Goal: Information Seeking & Learning: Check status

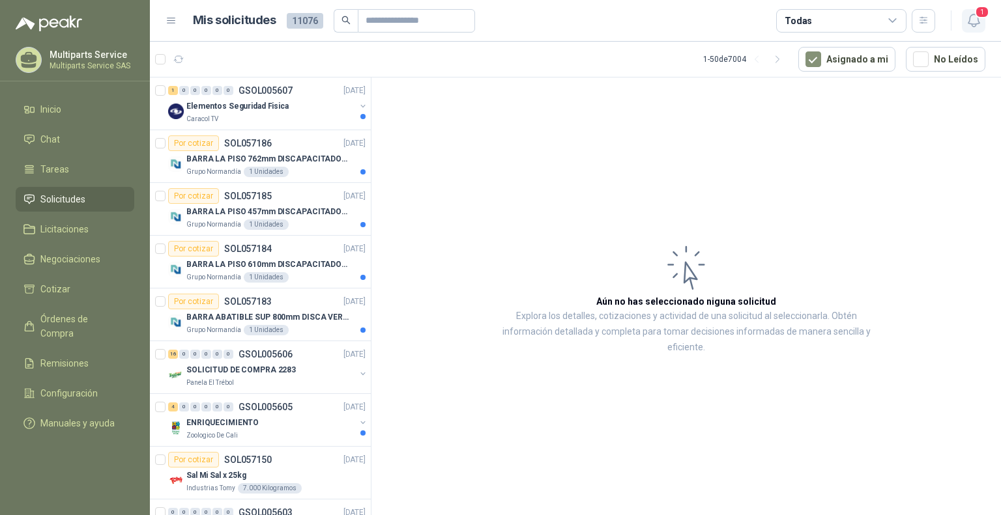
click at [973, 20] on icon "button" at bounding box center [974, 20] width 16 height 16
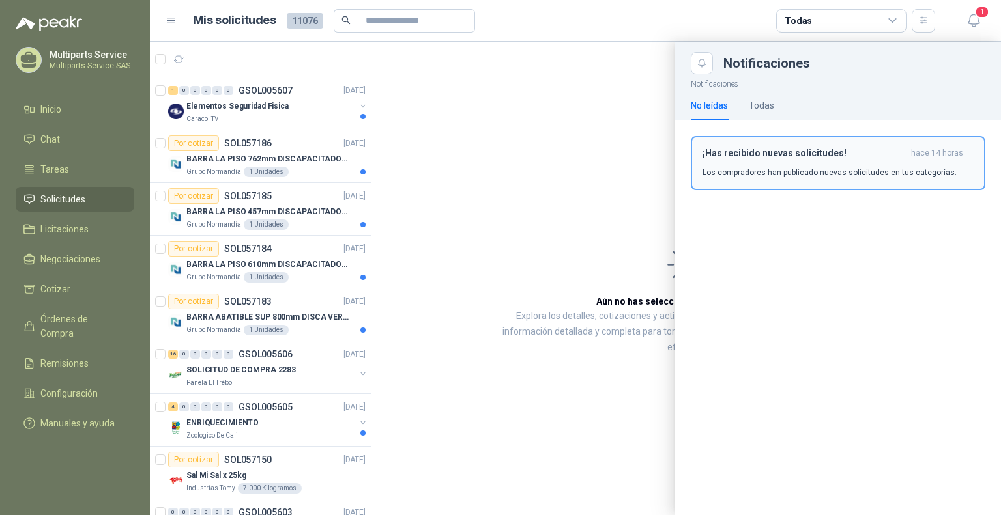
click at [741, 182] on button "¡Has recibido nuevas solicitudes! hace 14 horas Los compradores han publicado n…" at bounding box center [838, 163] width 295 height 54
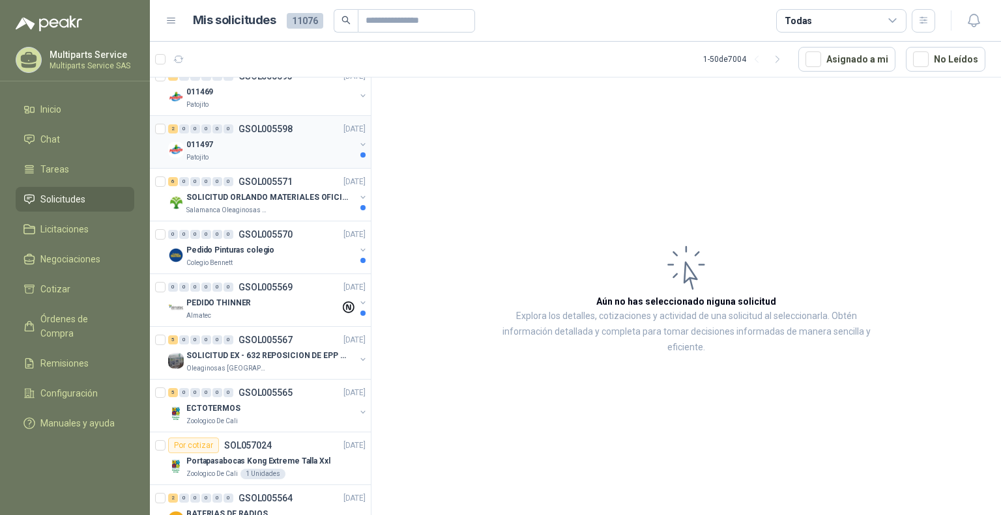
scroll to position [652, 0]
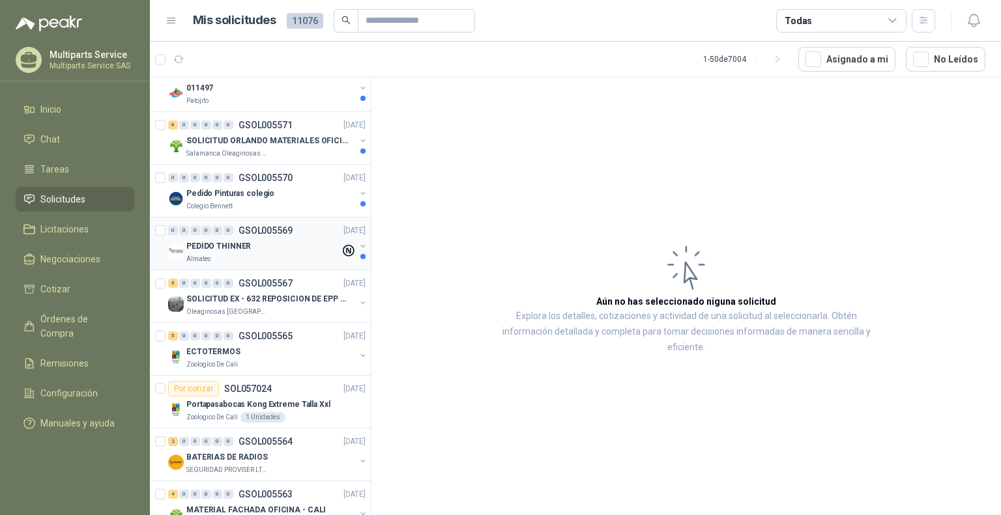
click at [253, 240] on div "PEDIDO THINNER" at bounding box center [263, 246] width 154 height 16
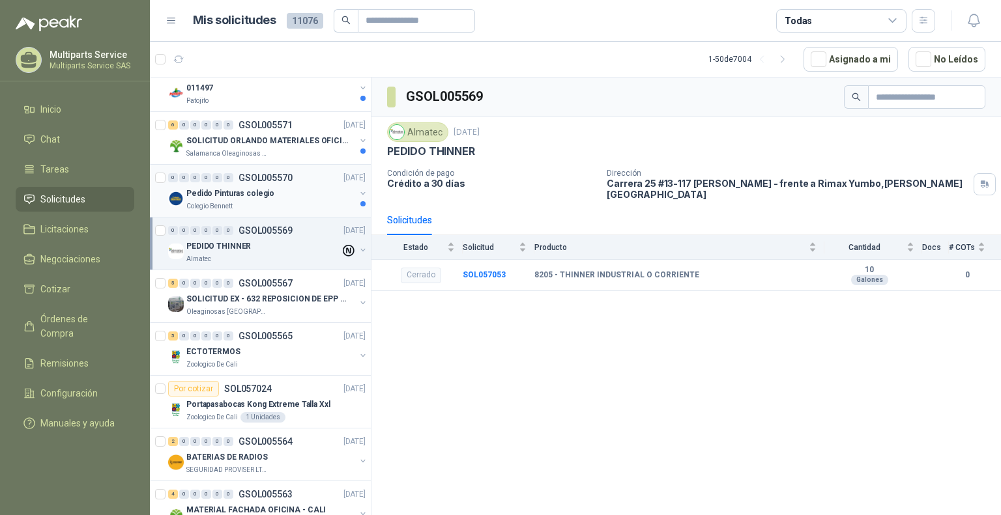
click at [321, 197] on div "Pedido Pinturas colegio" at bounding box center [270, 194] width 169 height 16
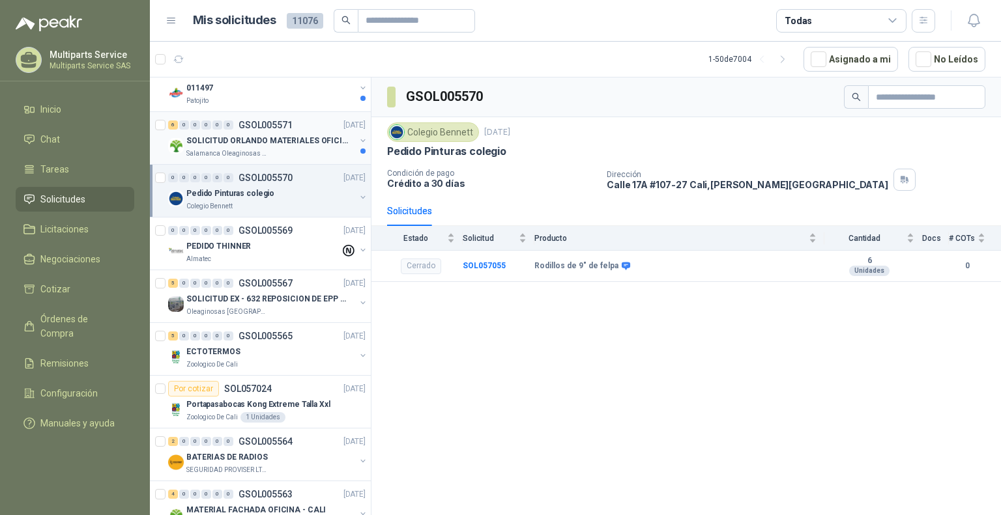
click at [321, 162] on div "6 0 0 0 0 0 GSOL005571 [DATE] SOLICITUD [PERSON_NAME] MATERIALES OFICINA - CALI…" at bounding box center [260, 138] width 221 height 53
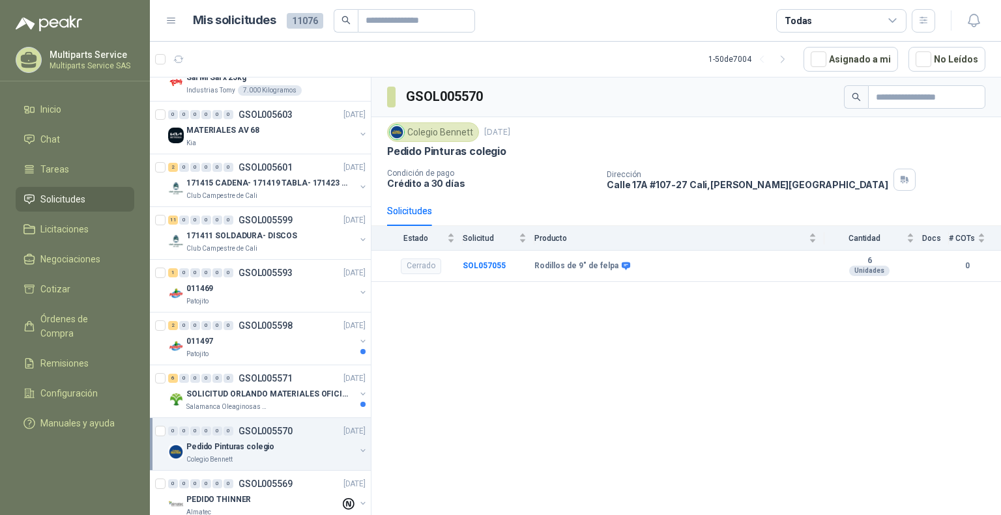
scroll to position [195, 0]
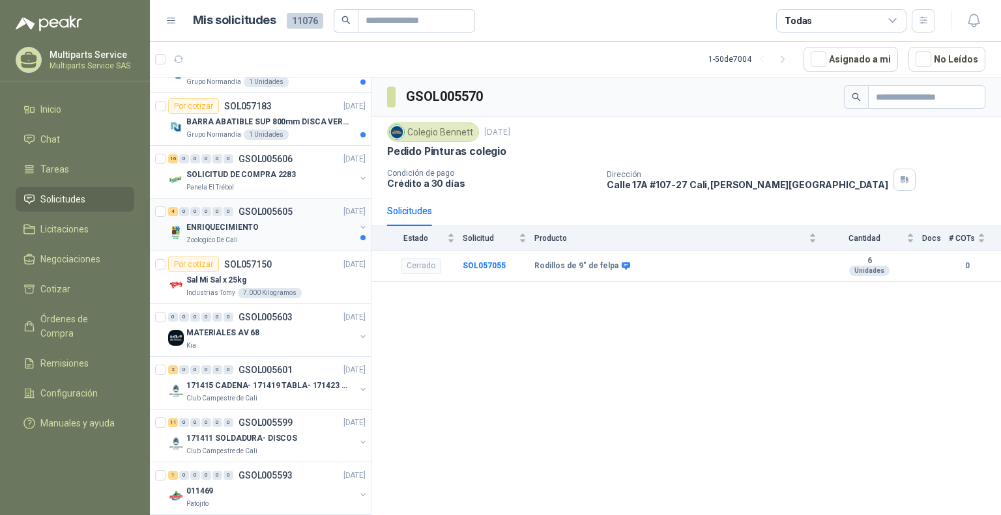
click at [306, 218] on div "4 0 0 0 0 0 GSOL005605 [DATE]" at bounding box center [268, 212] width 200 height 16
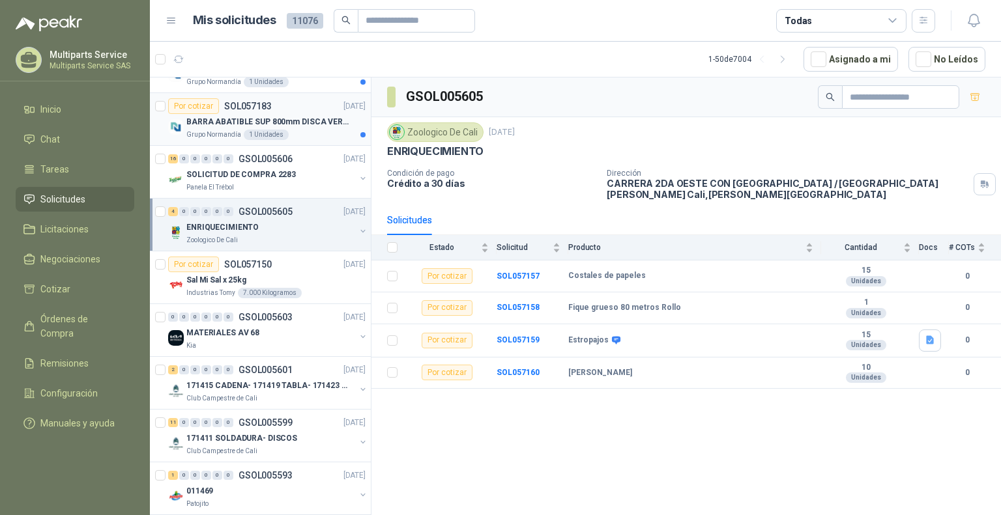
click at [327, 130] on div "Grupo Normandía 1 Unidades" at bounding box center [275, 135] width 179 height 10
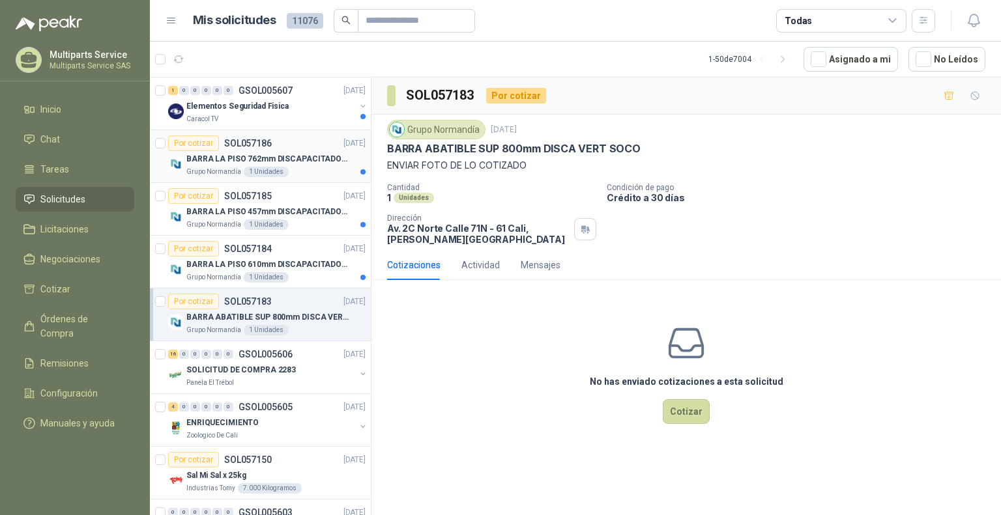
click at [302, 167] on div "Grupo Normandía 1 Unidades" at bounding box center [275, 172] width 179 height 10
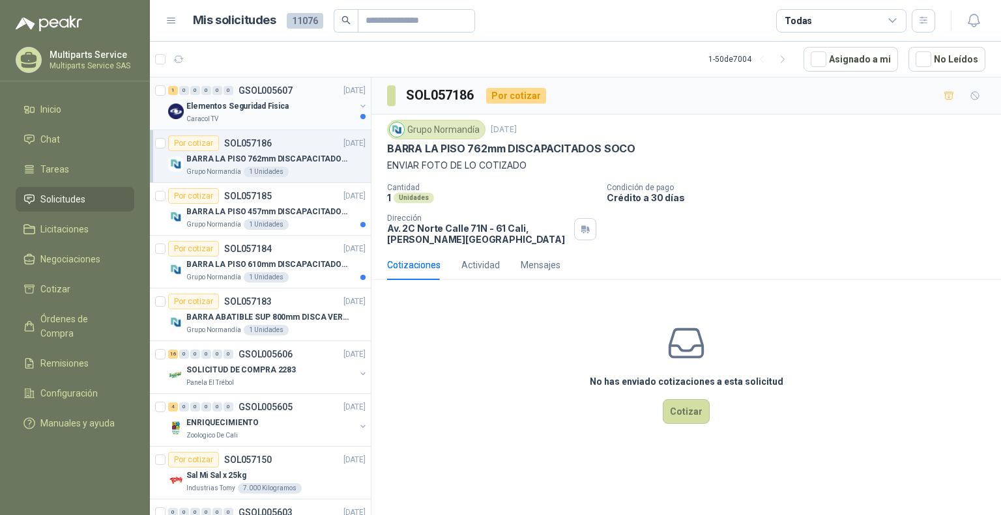
click at [310, 114] on div "Caracol TV" at bounding box center [270, 119] width 169 height 10
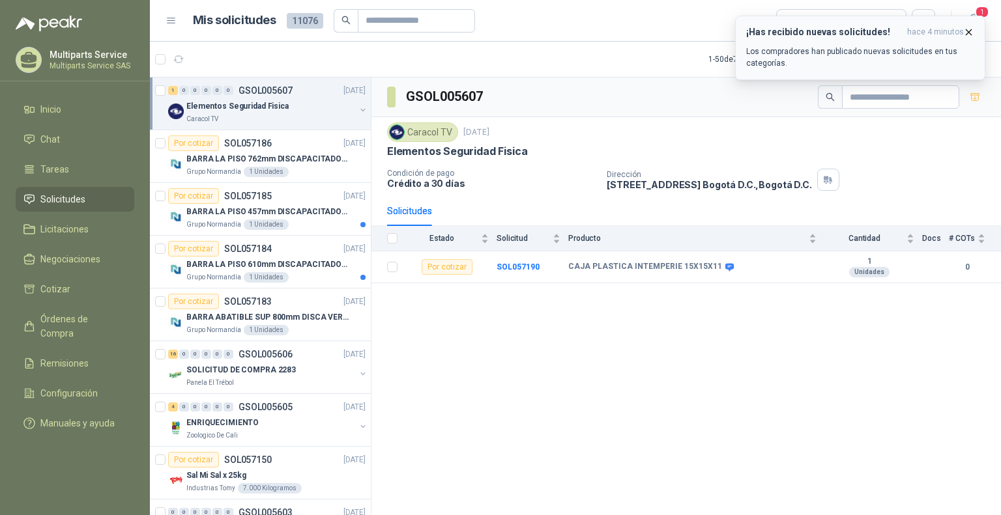
click at [810, 49] on p "Los compradores han publicado nuevas solicitudes en tus categorías." at bounding box center [860, 57] width 228 height 23
